Goal: Information Seeking & Learning: Find specific fact

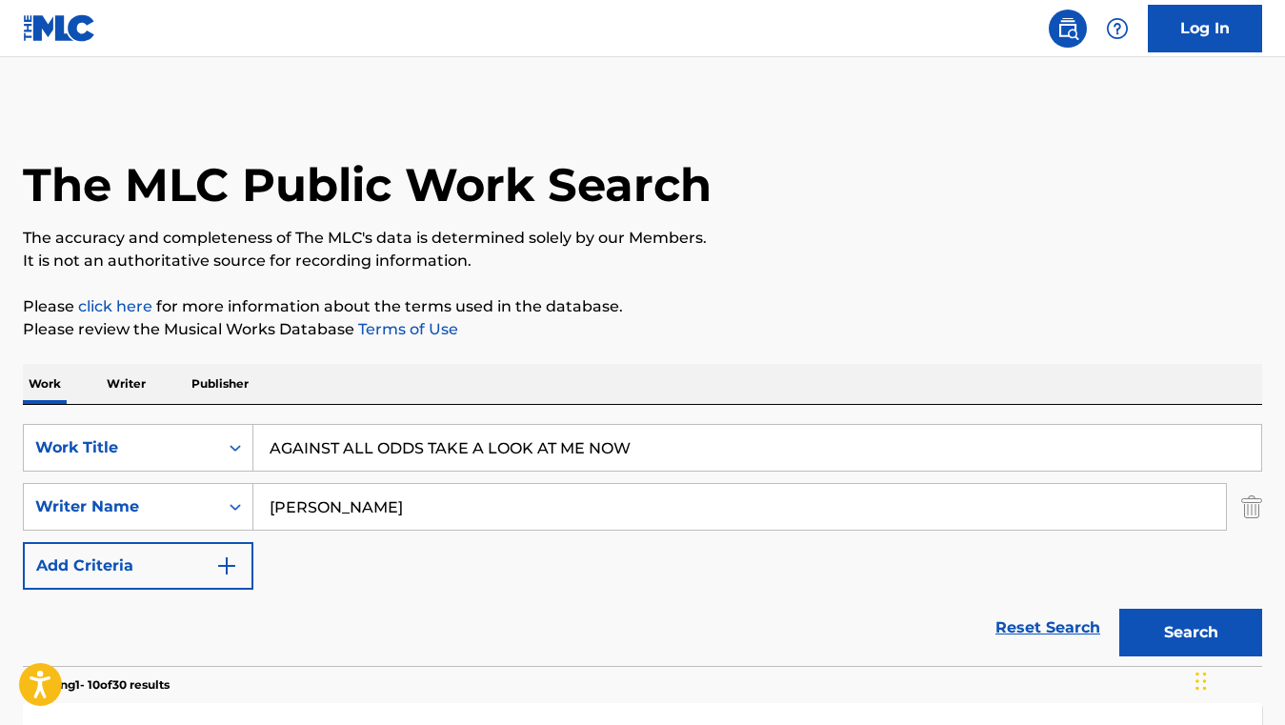
drag, startPoint x: 650, startPoint y: 442, endPoint x: 331, endPoint y: 430, distance: 318.4
click at [331, 430] on input "AGAINST ALL ODDS TAKE A LOOK AT ME NOW" at bounding box center [757, 448] width 1008 height 46
paste input "GOOD MORNING"
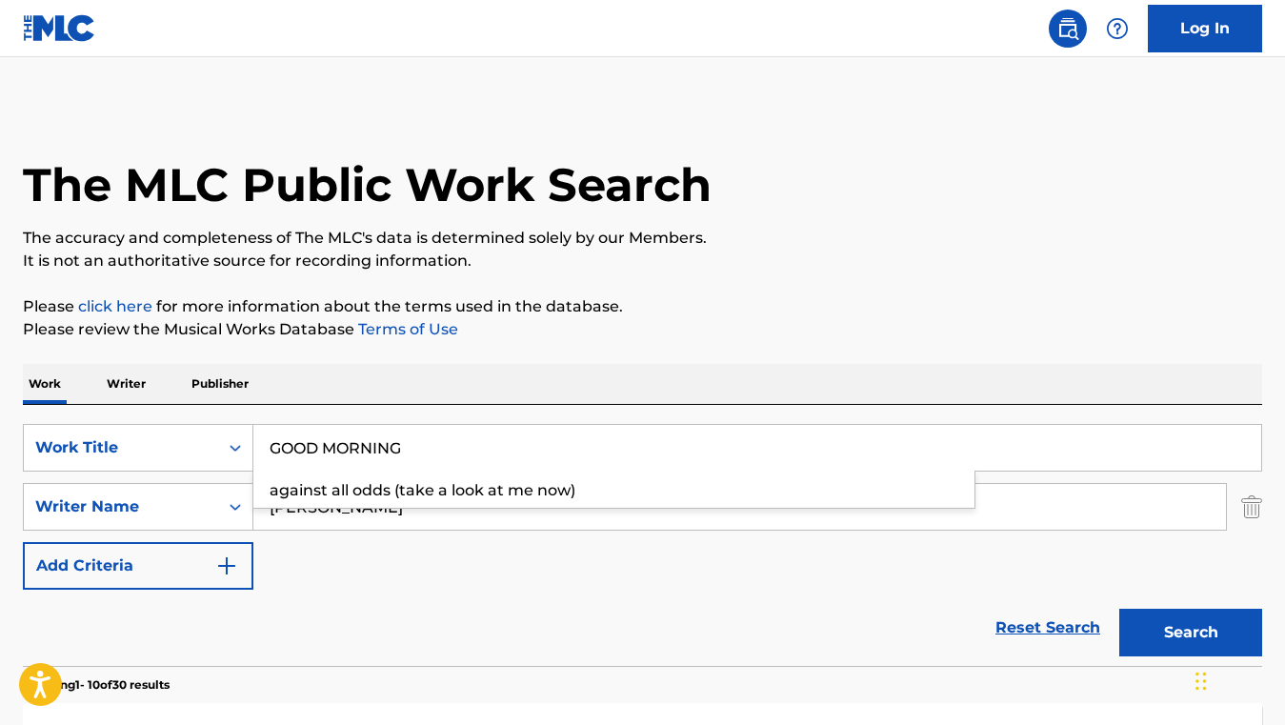
type input "GOOD MORNING"
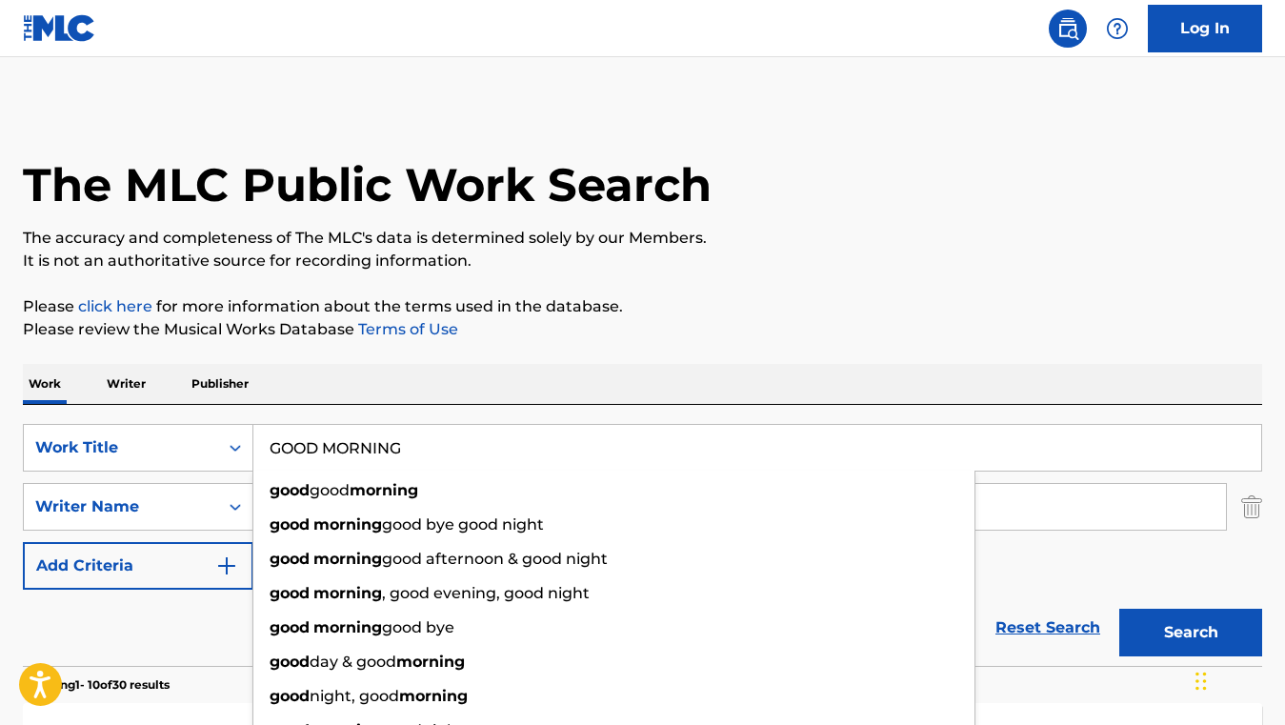
click at [221, 607] on div "Reset Search Search" at bounding box center [642, 628] width 1239 height 76
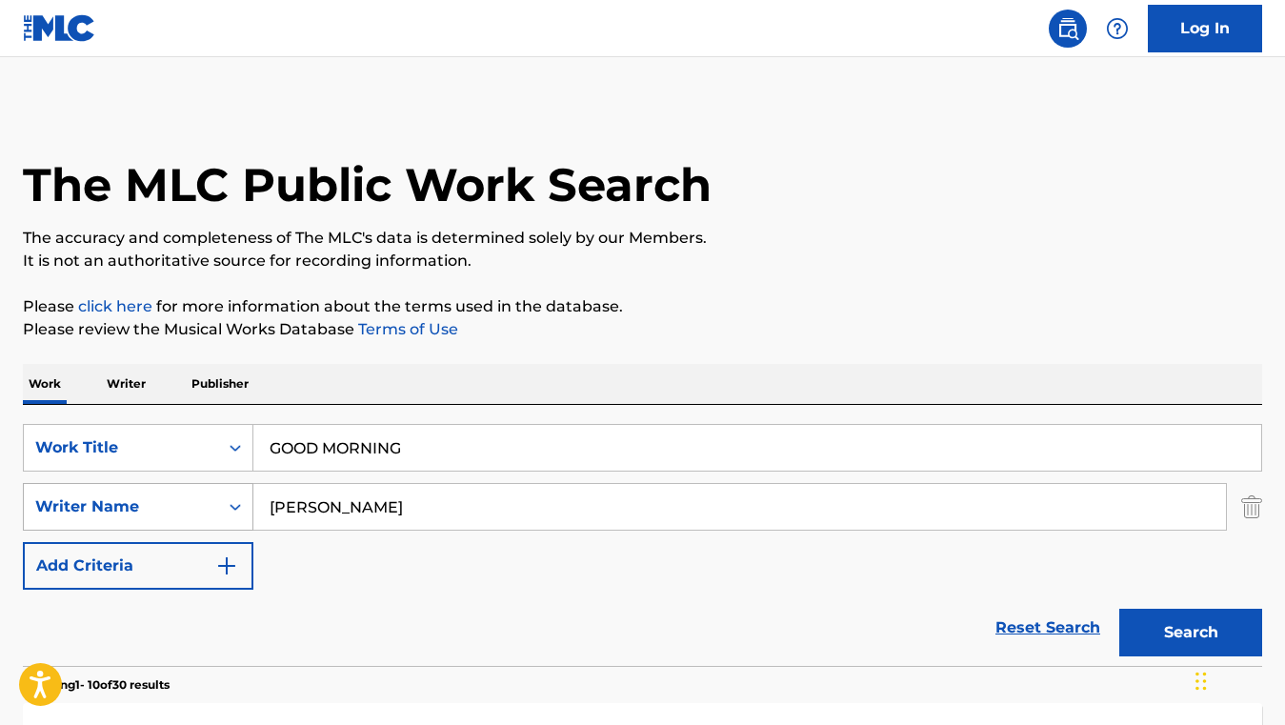
drag, startPoint x: 389, startPoint y: 503, endPoint x: 235, endPoint y: 500, distance: 153.4
click at [235, 500] on div "SearchWithCriteriafea1ea7a-dc82-4859-897b-2aaf843c1a77 Writer Name [PERSON_NAME]" at bounding box center [642, 507] width 1239 height 48
paste input "[PERSON_NAME]"
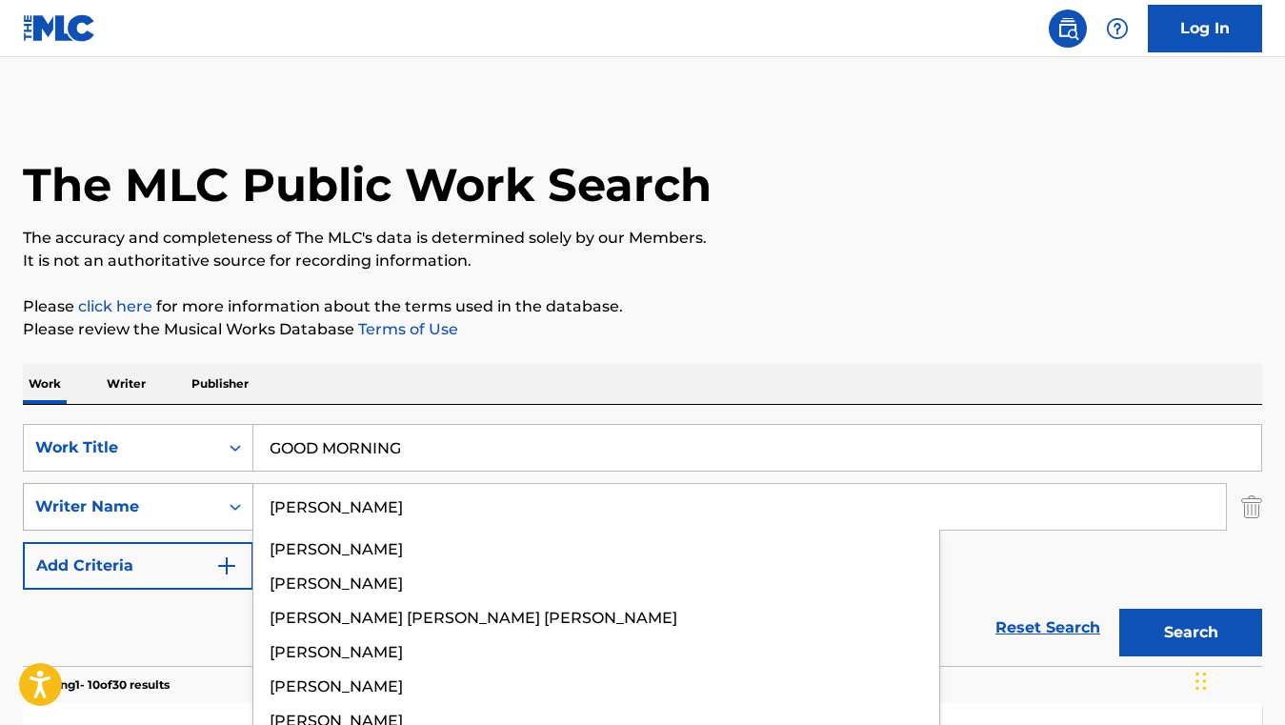
type input "[PERSON_NAME]"
click at [1119, 609] on button "Search" at bounding box center [1190, 633] width 143 height 48
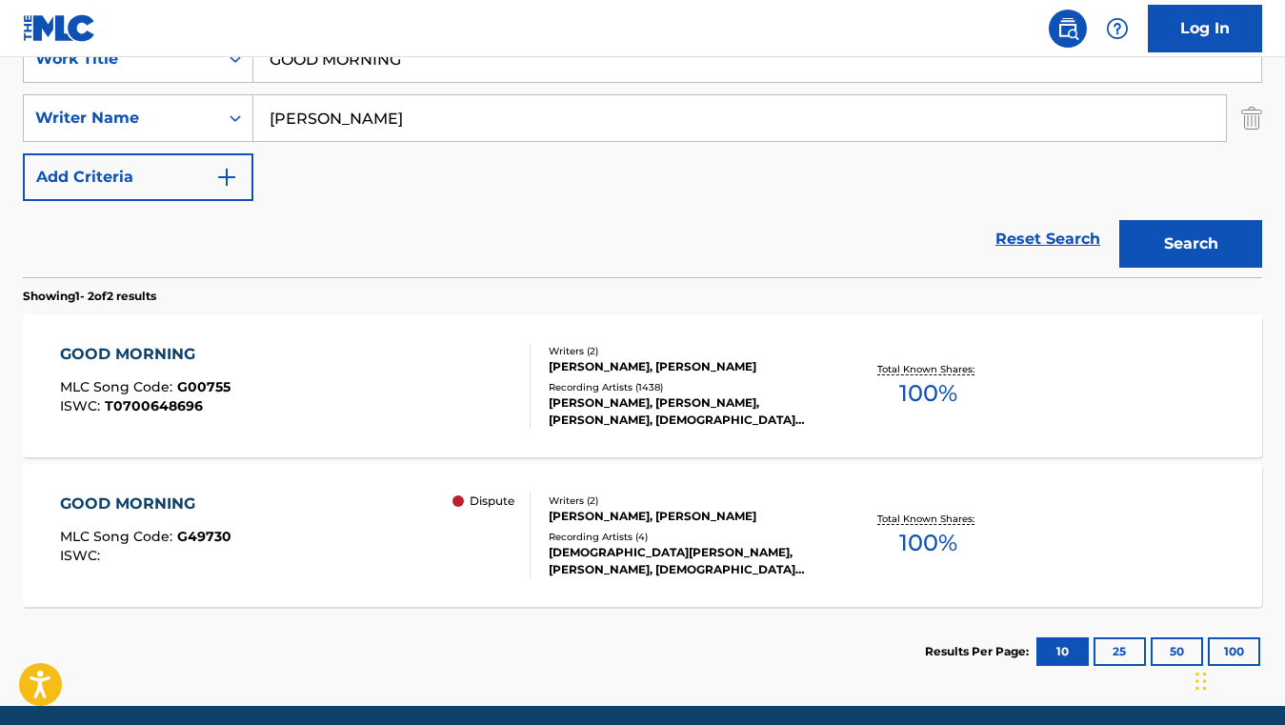
scroll to position [434, 0]
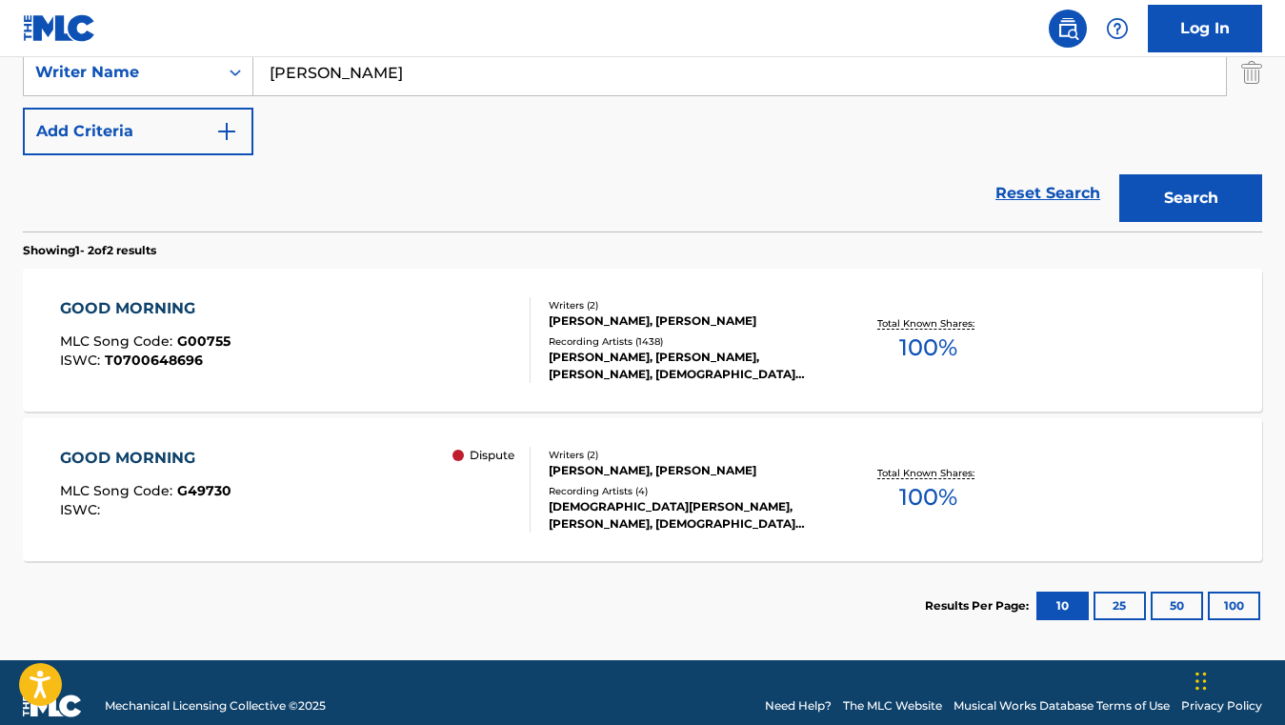
click at [399, 366] on div "GOOD MORNING MLC Song Code : G00755 ISWC : T0700648696" at bounding box center [295, 340] width 471 height 86
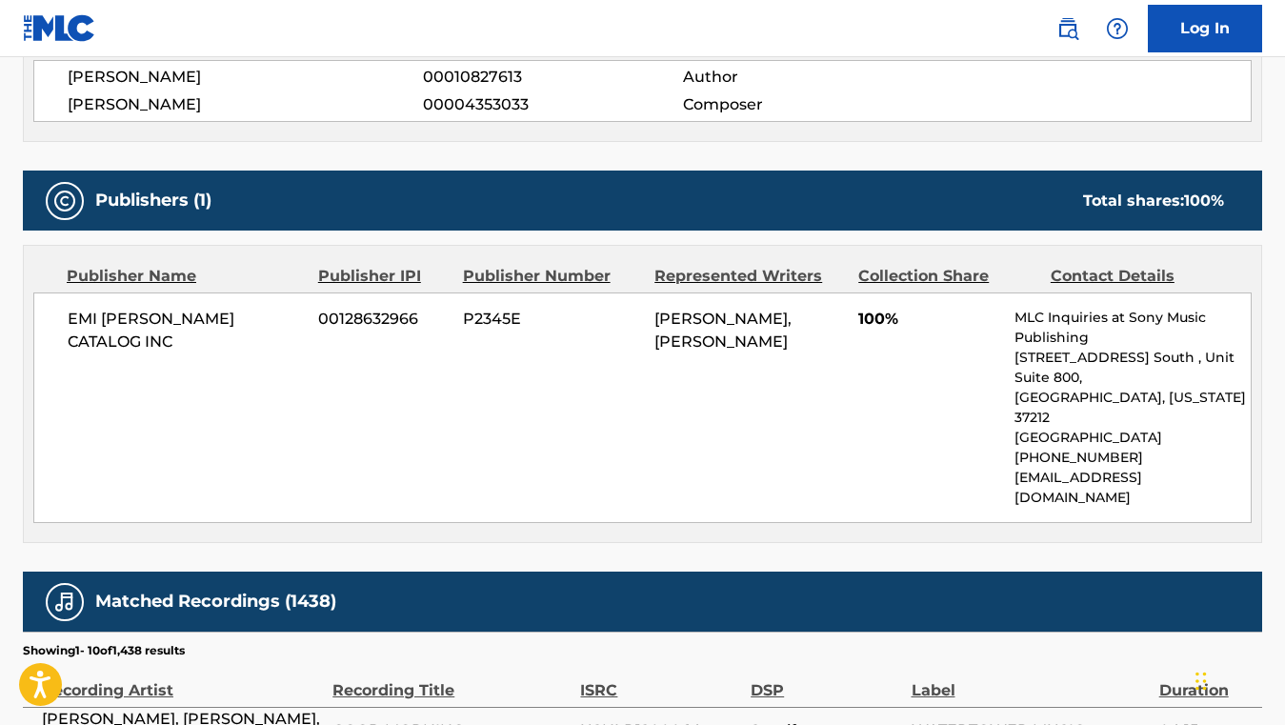
scroll to position [737, 0]
